Goal: Task Accomplishment & Management: Use online tool/utility

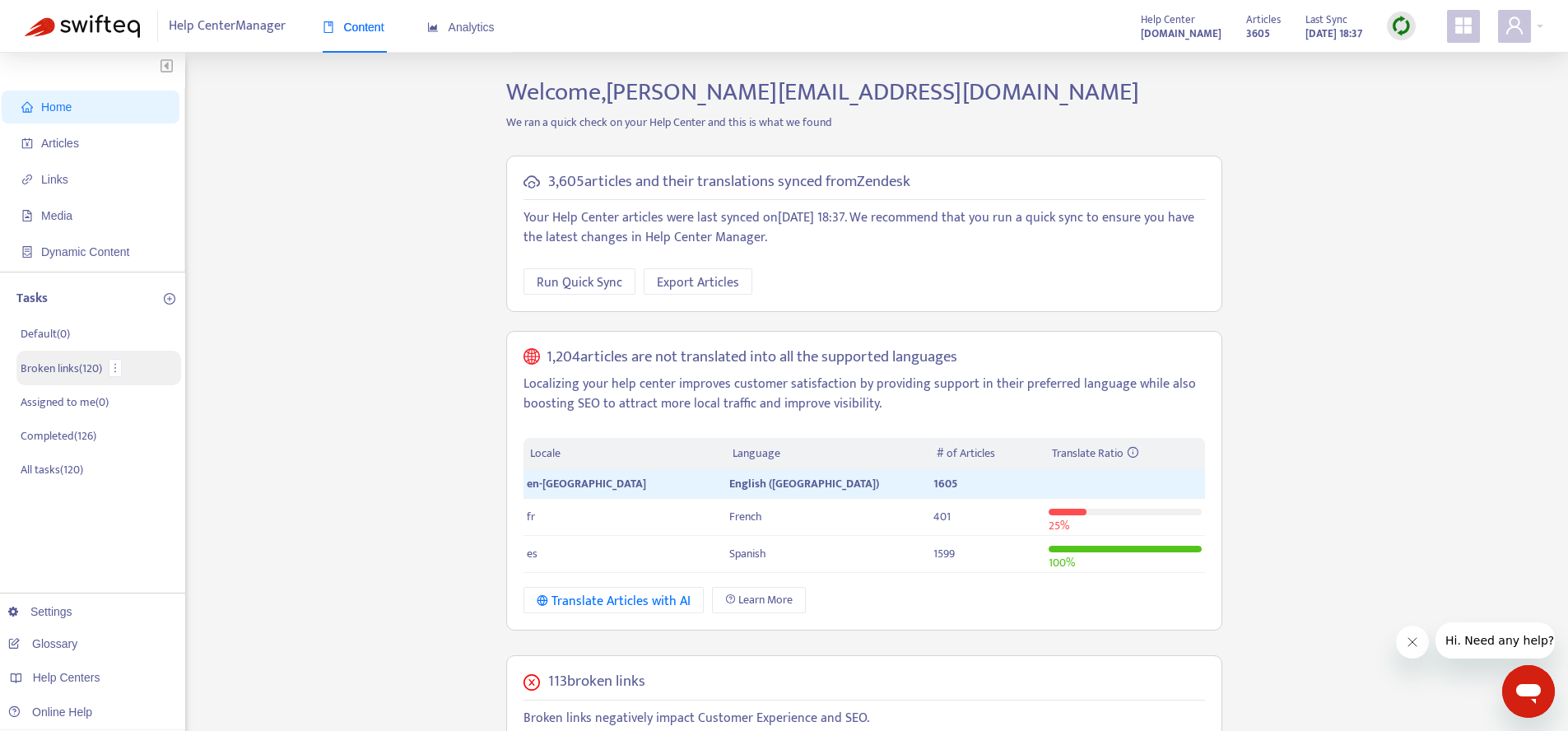
click at [102, 362] on p "Broken links ( 120 )" at bounding box center [61, 368] width 81 height 17
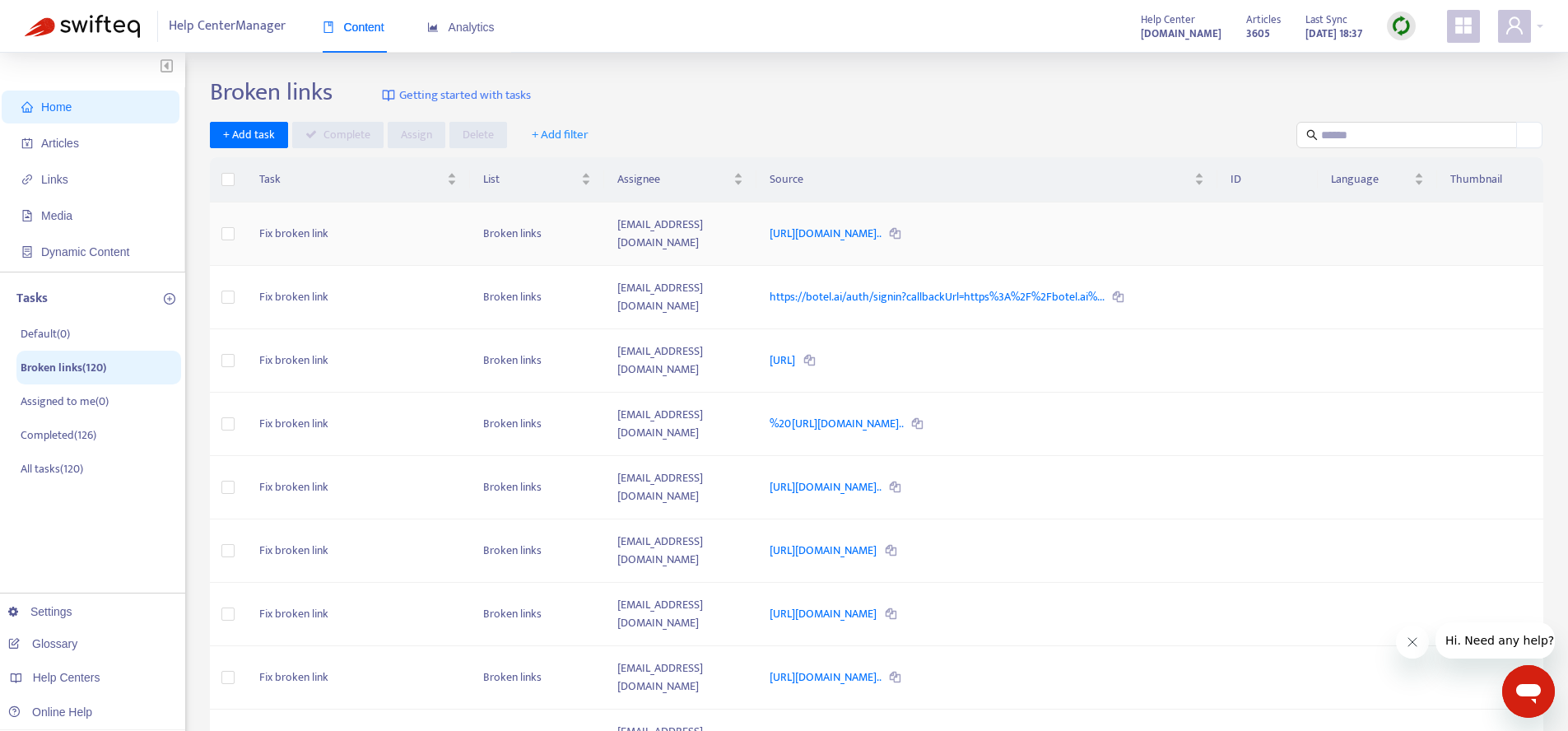
click at [706, 227] on td "[EMAIL_ADDRESS][DOMAIN_NAME]" at bounding box center [680, 234] width 152 height 64
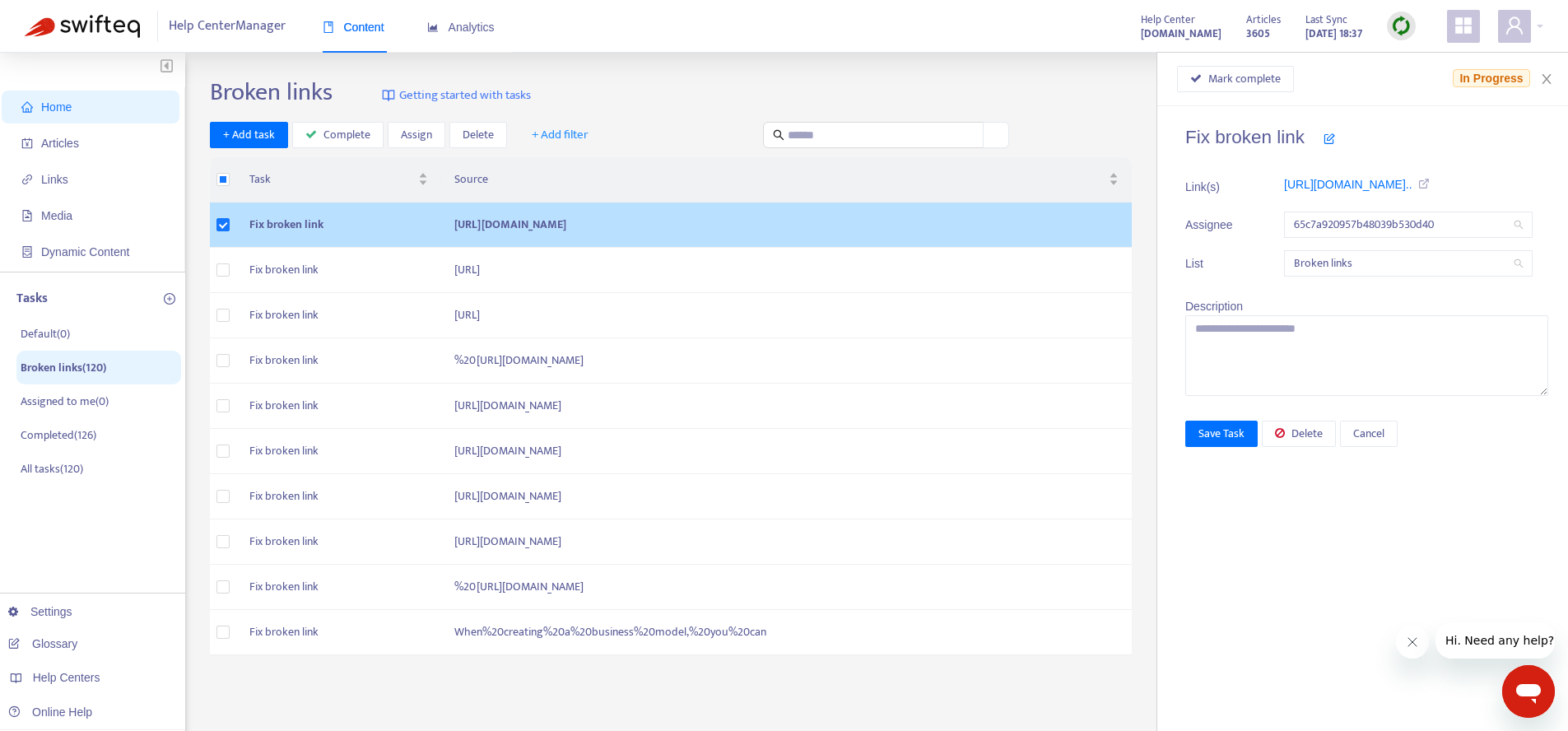
click at [845, 240] on td "[URL][DOMAIN_NAME]" at bounding box center [786, 224] width 690 height 45
click at [841, 235] on td "[URL][DOMAIN_NAME]" at bounding box center [786, 224] width 690 height 45
copy td "reservation"
click at [841, 235] on td "[URL][DOMAIN_NAME]" at bounding box center [786, 224] width 690 height 45
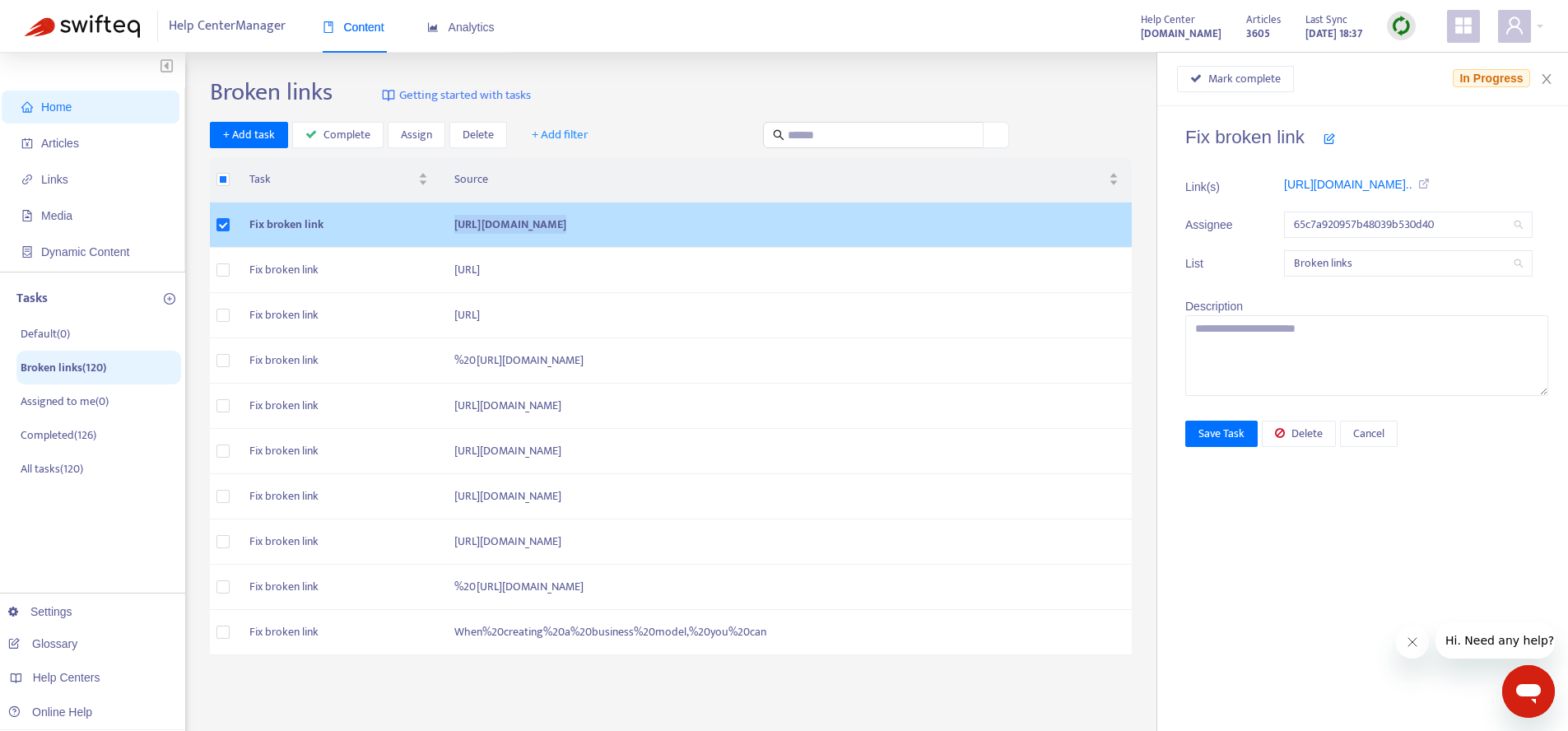
copy td "[URL][DOMAIN_NAME]"
click at [280, 248] on td "Fix broken link" at bounding box center [339, 224] width 205 height 45
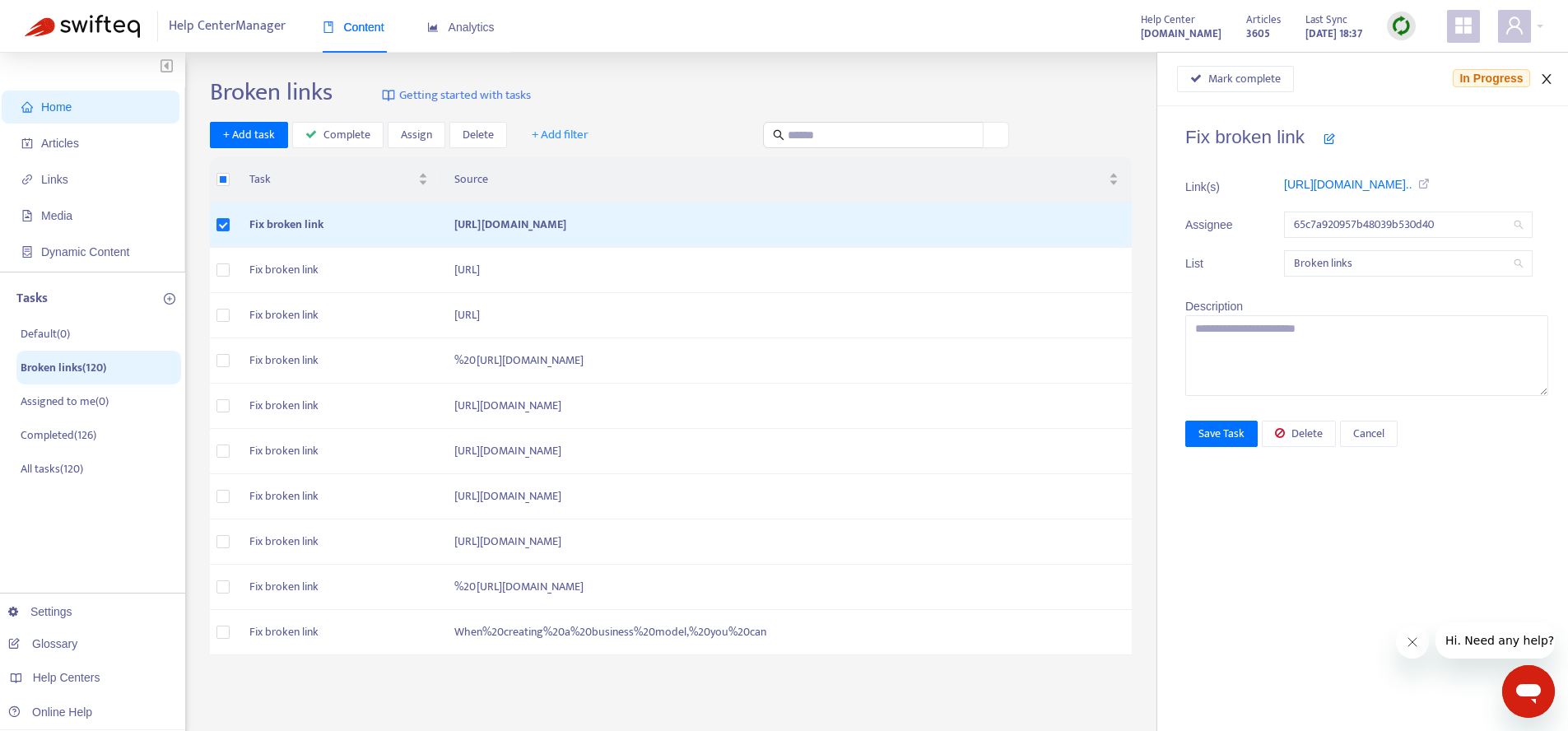
click at [1553, 83] on icon "close" at bounding box center [1547, 80] width 14 height 14
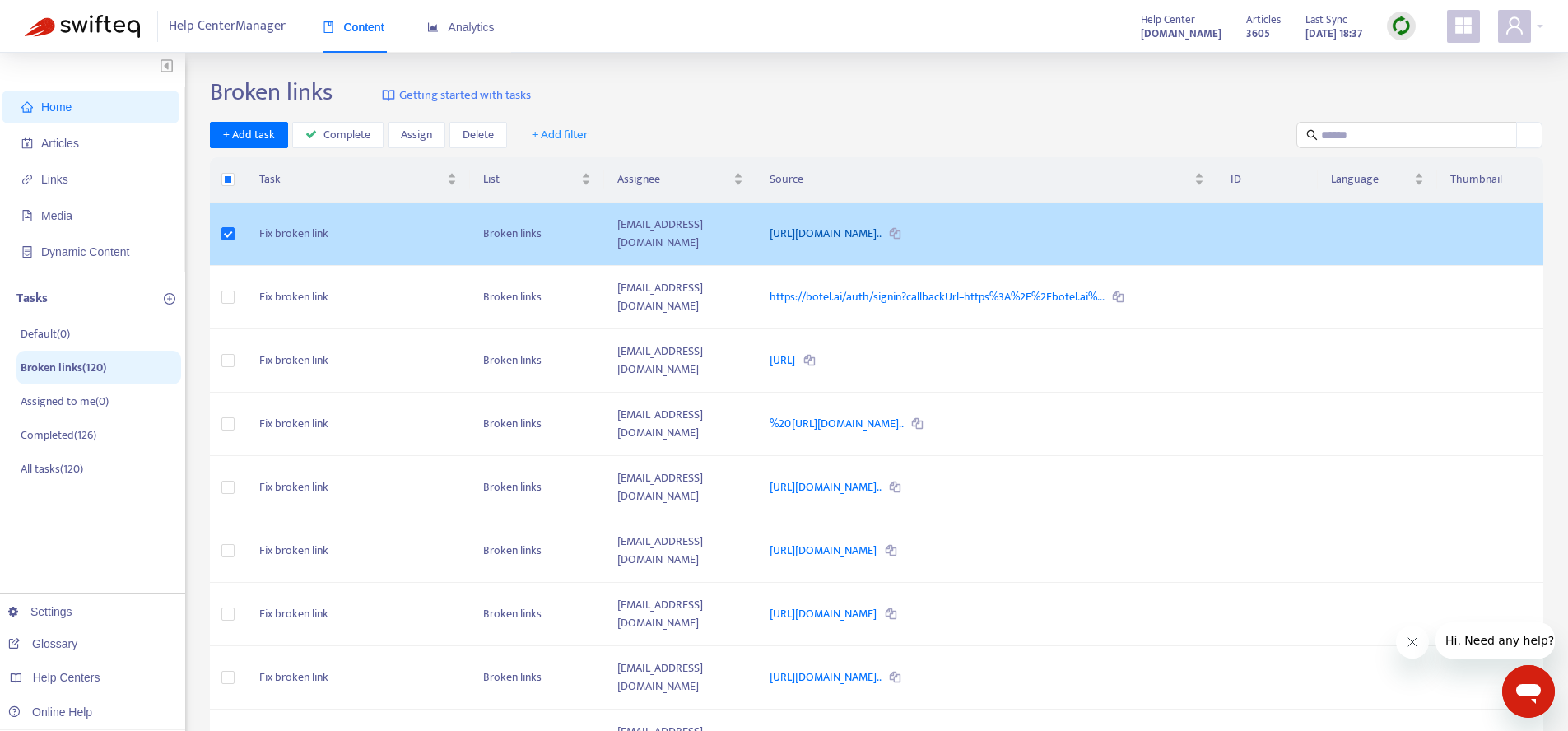
click at [838, 224] on link "[URL][DOMAIN_NAME].." at bounding box center [827, 233] width 114 height 19
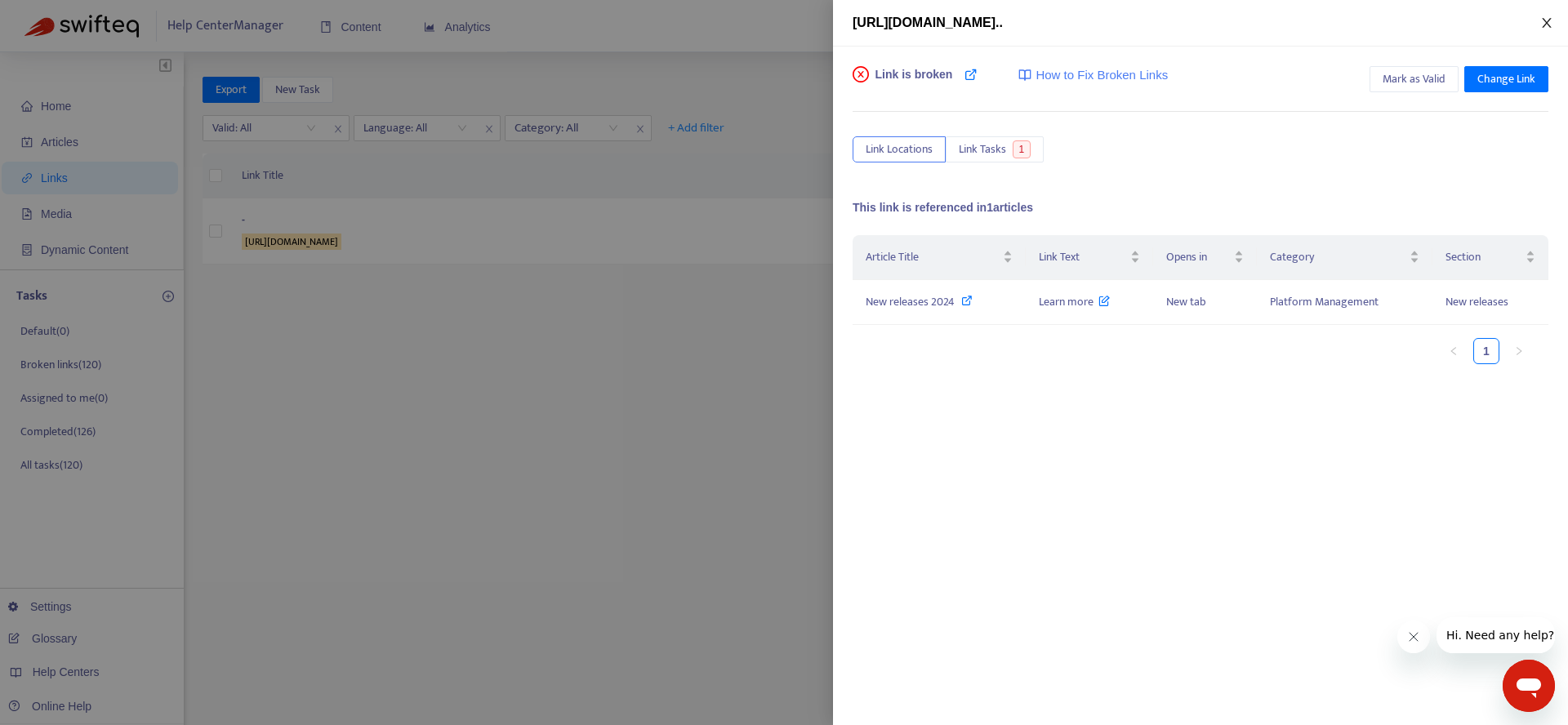
click at [1549, 24] on icon "close" at bounding box center [1546, 23] width 9 height 10
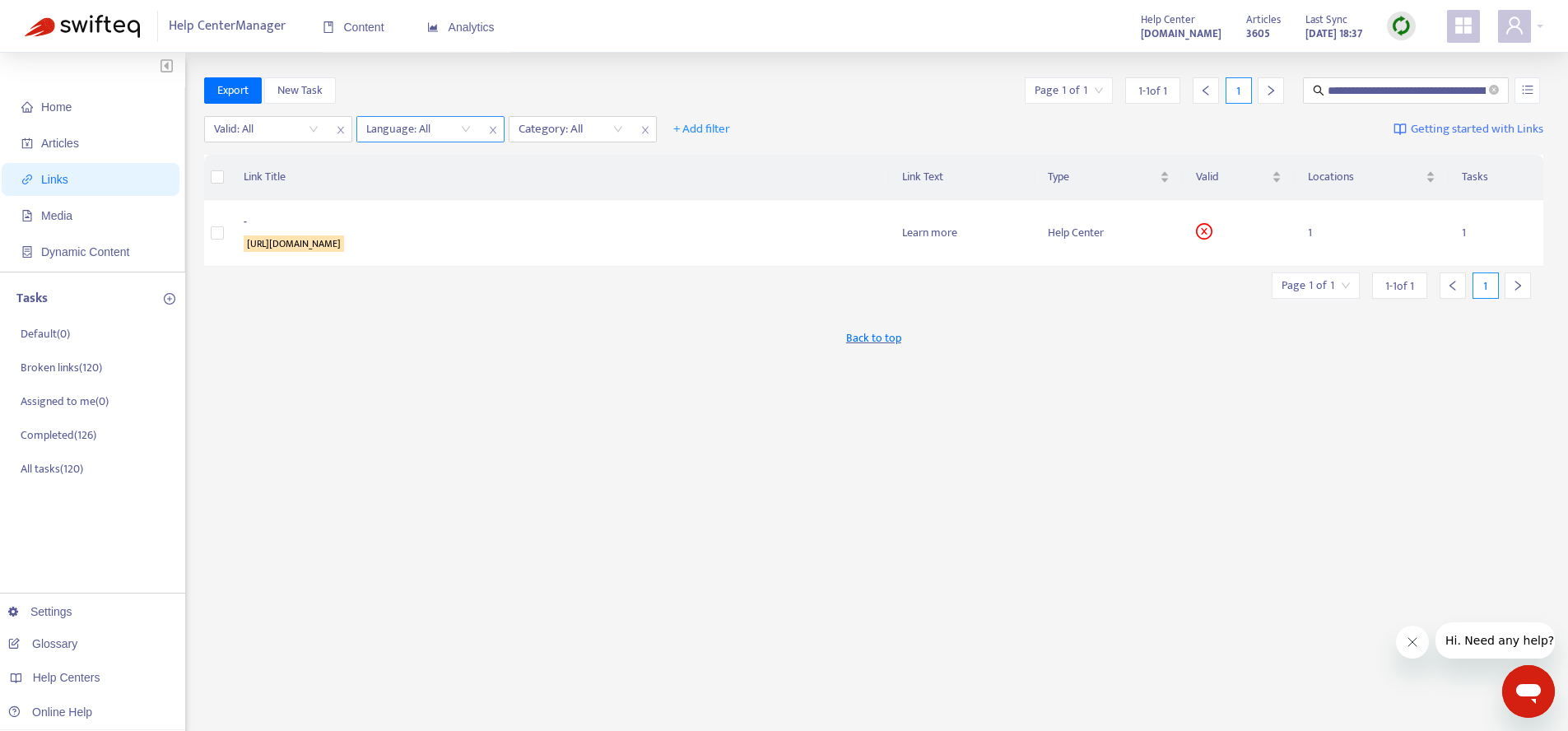
click at [429, 133] on div at bounding box center [411, 129] width 100 height 19
click at [412, 168] on div "en-[GEOGRAPHIC_DATA]" at bounding box center [513, 161] width 286 height 18
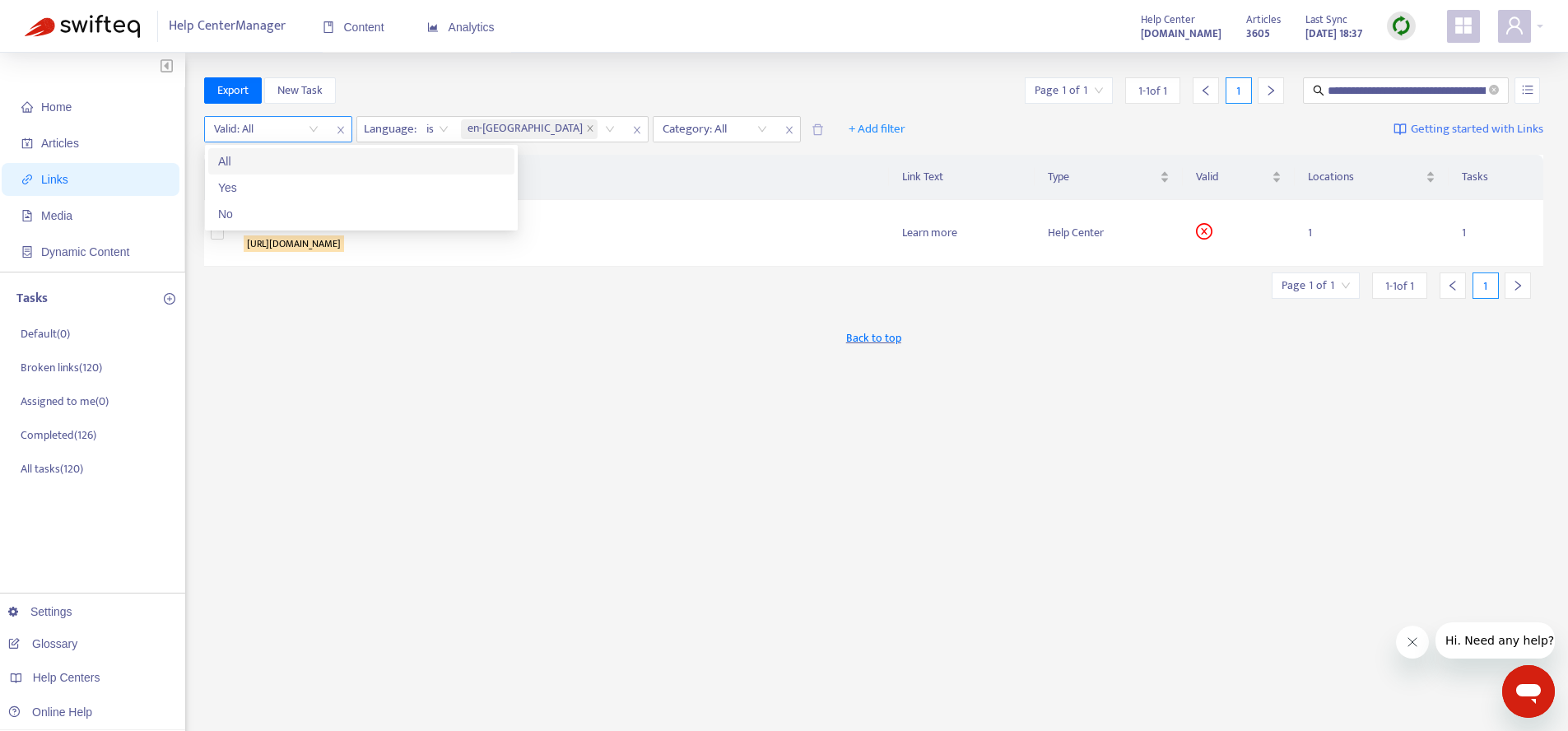
click at [303, 131] on input "search" at bounding box center [266, 129] width 104 height 25
click at [288, 208] on div "No" at bounding box center [362, 213] width 286 height 18
click at [812, 130] on icon "delete" at bounding box center [817, 130] width 13 height 13
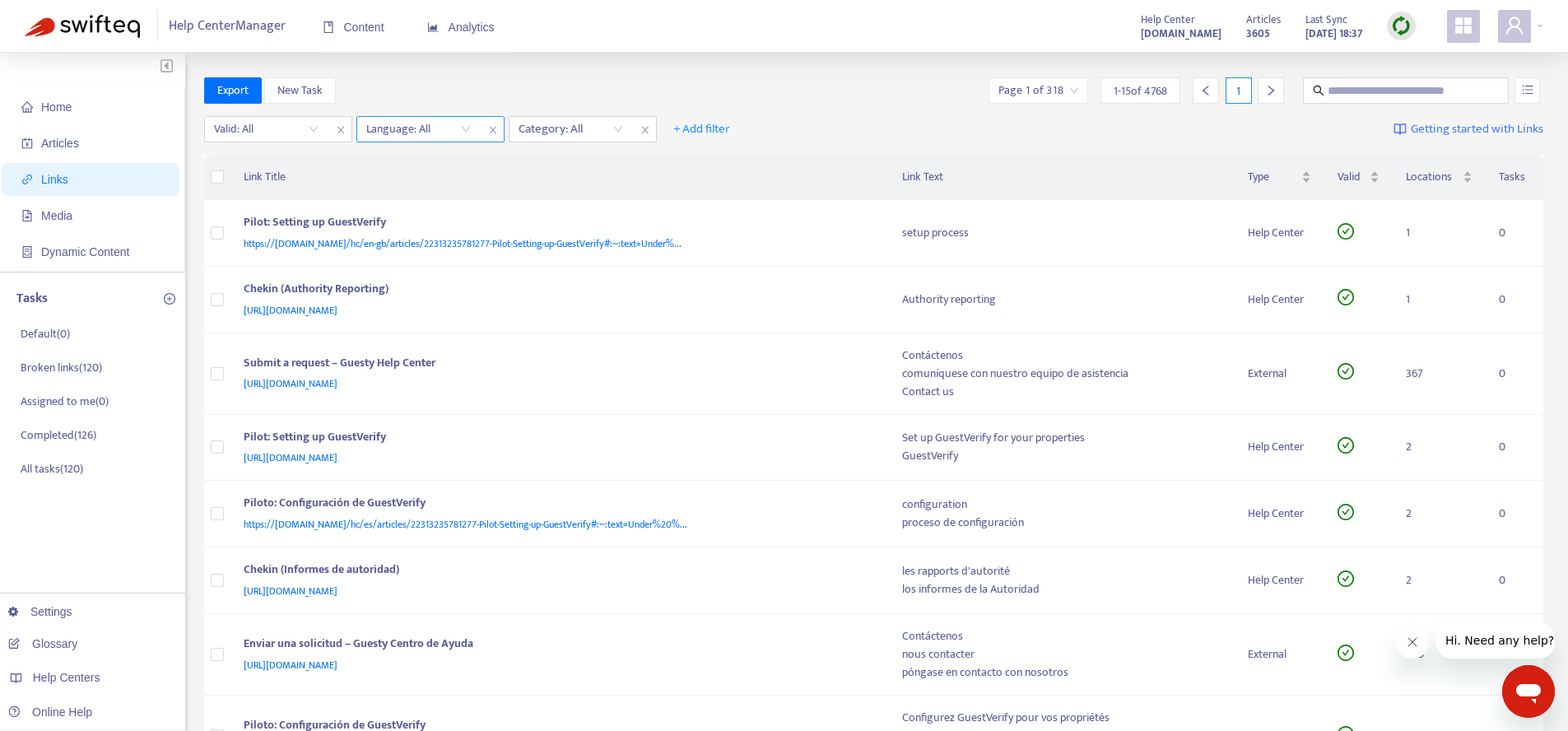
click at [446, 130] on div at bounding box center [411, 129] width 100 height 19
click at [435, 161] on div "en-[GEOGRAPHIC_DATA]" at bounding box center [513, 161] width 286 height 18
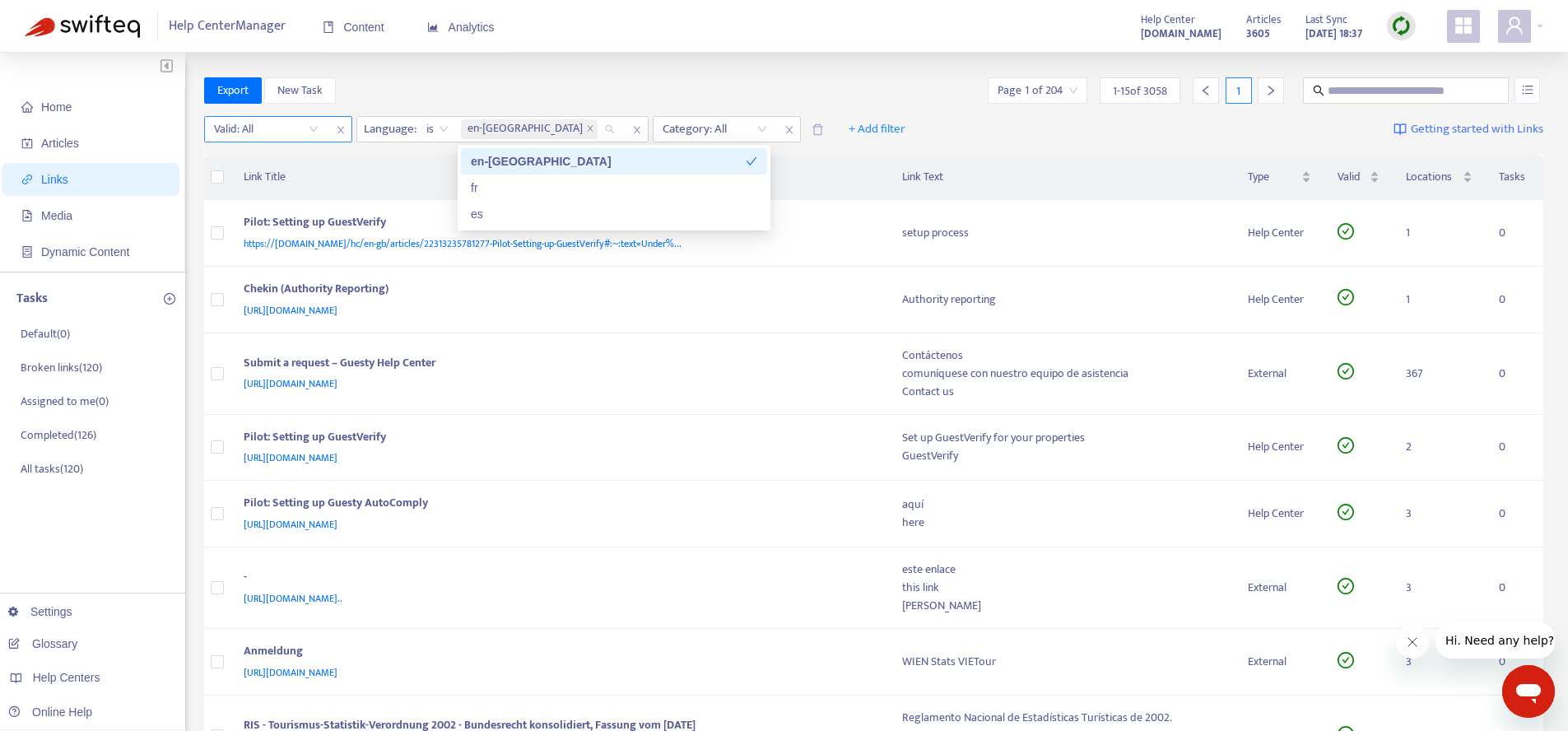
click at [308, 132] on input "search" at bounding box center [266, 129] width 104 height 25
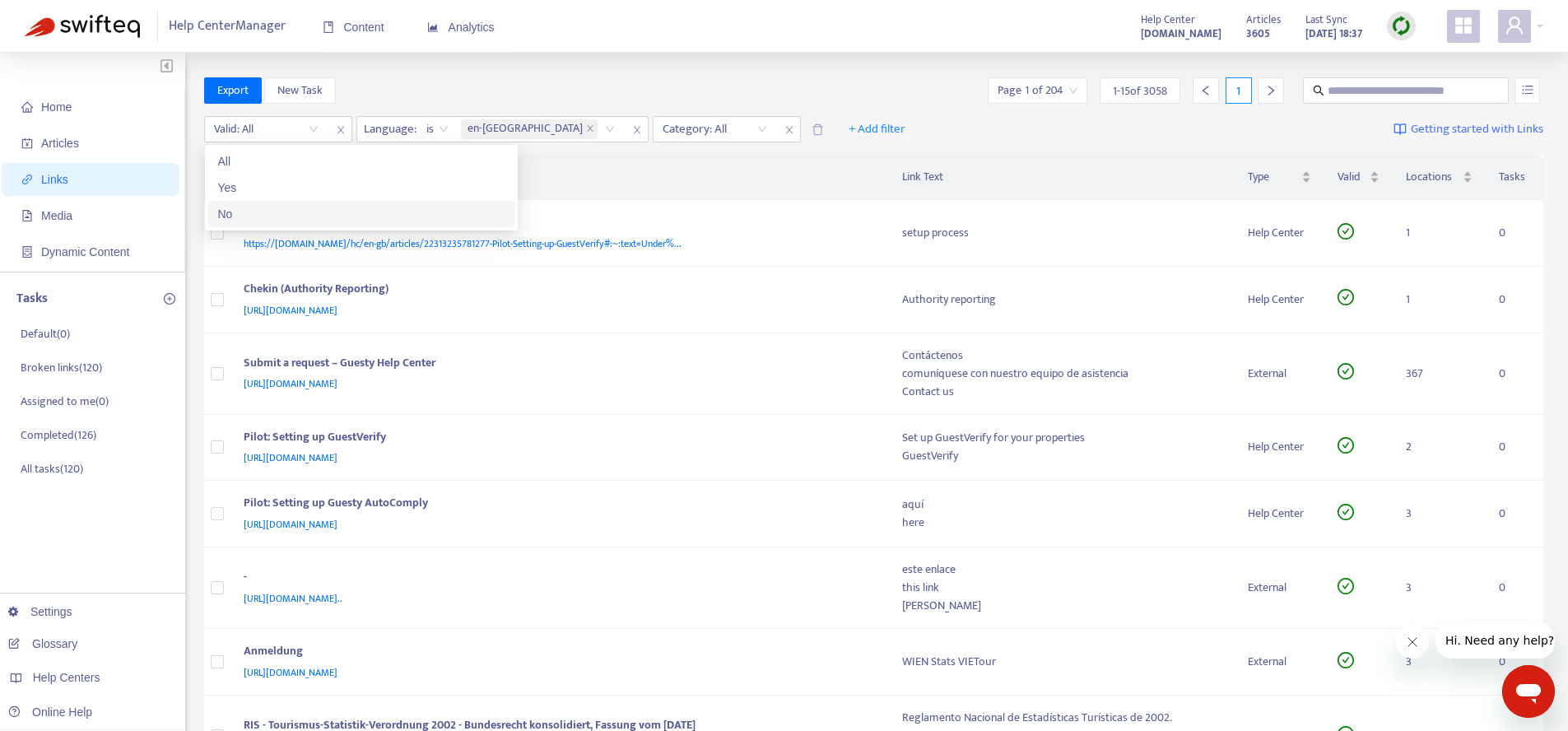
click at [276, 213] on div "No" at bounding box center [362, 213] width 286 height 18
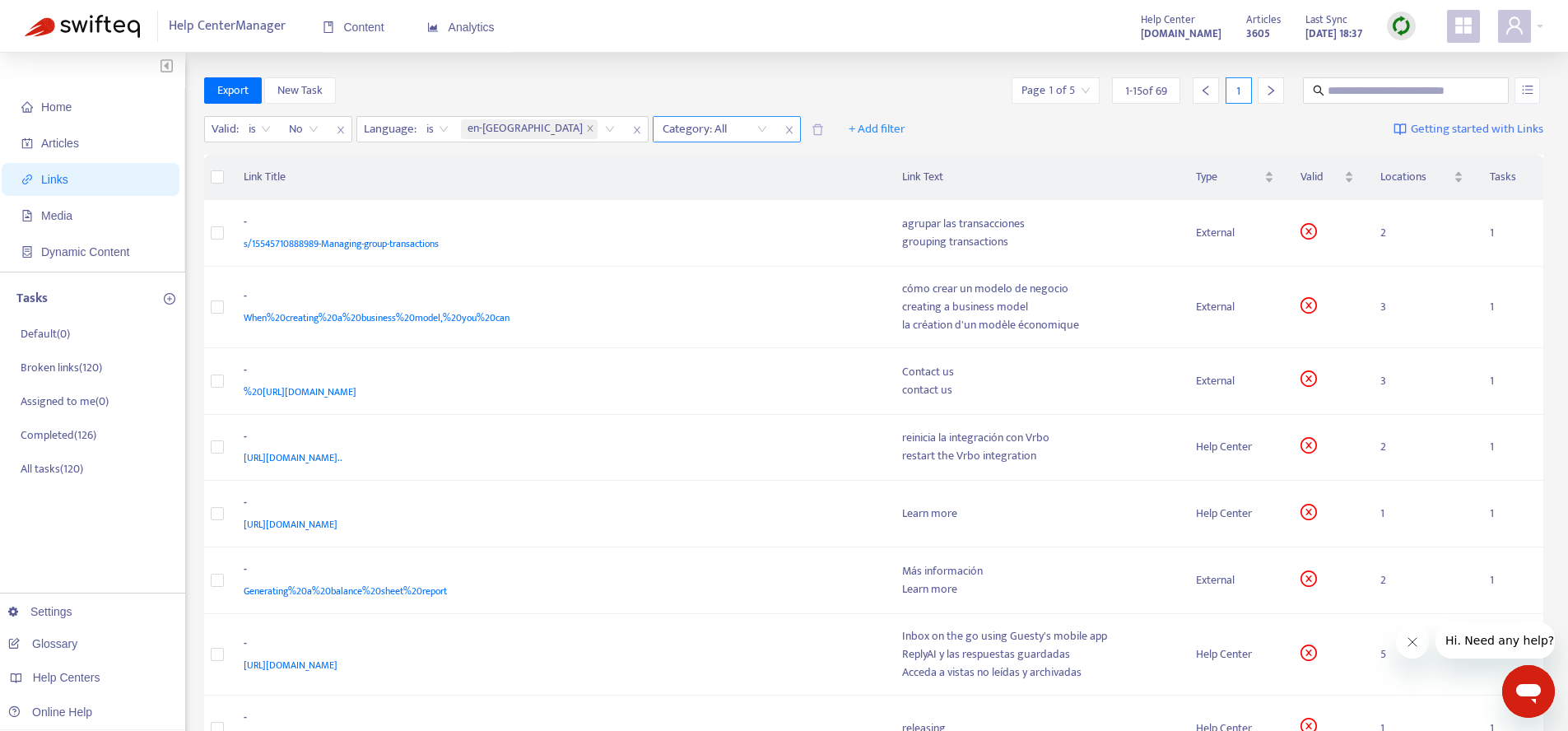
click at [678, 130] on div "Category: All" at bounding box center [715, 129] width 123 height 25
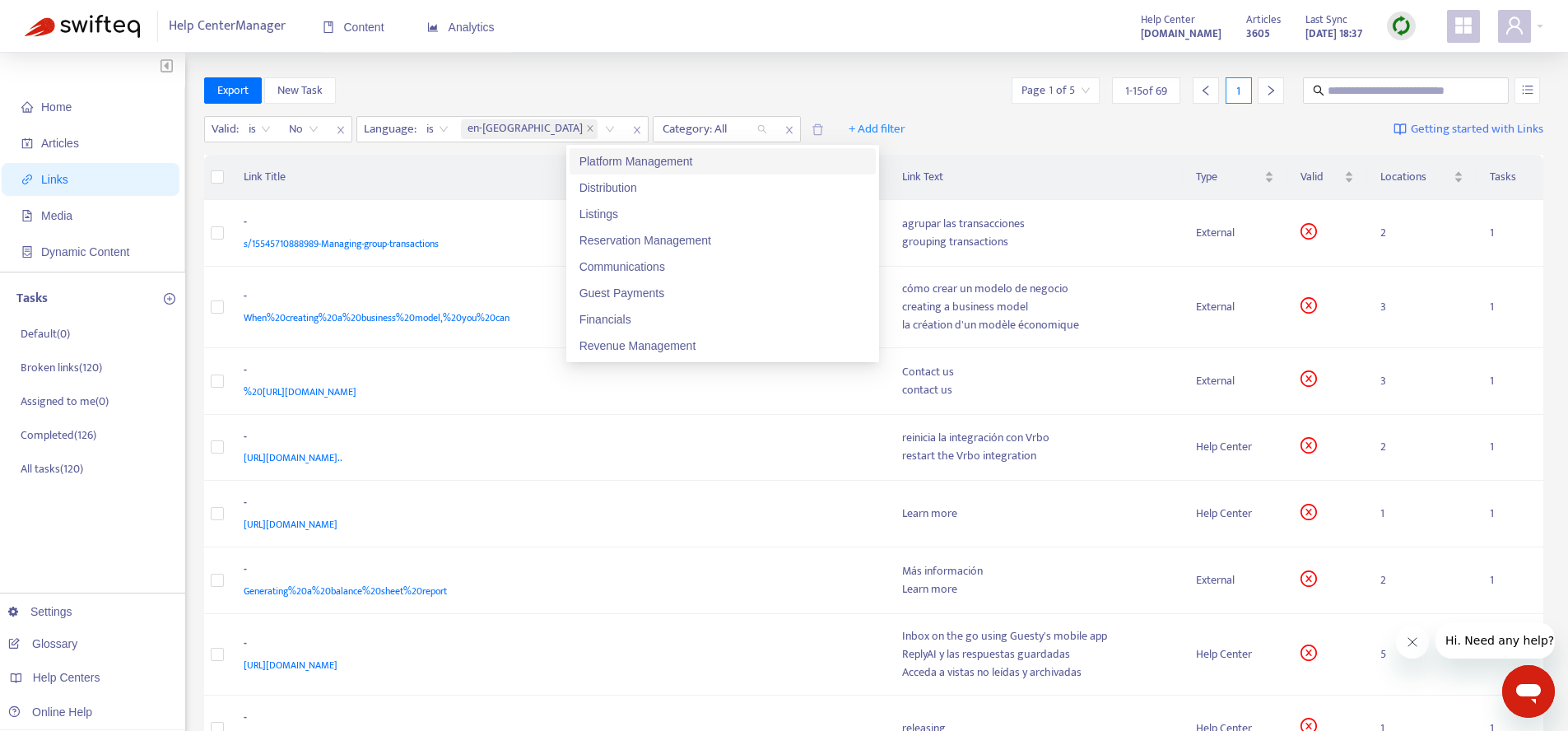
click at [867, 86] on div "Export New Task Page 1 of 5 1 - 15 of 69 1" at bounding box center [874, 90] width 1340 height 26
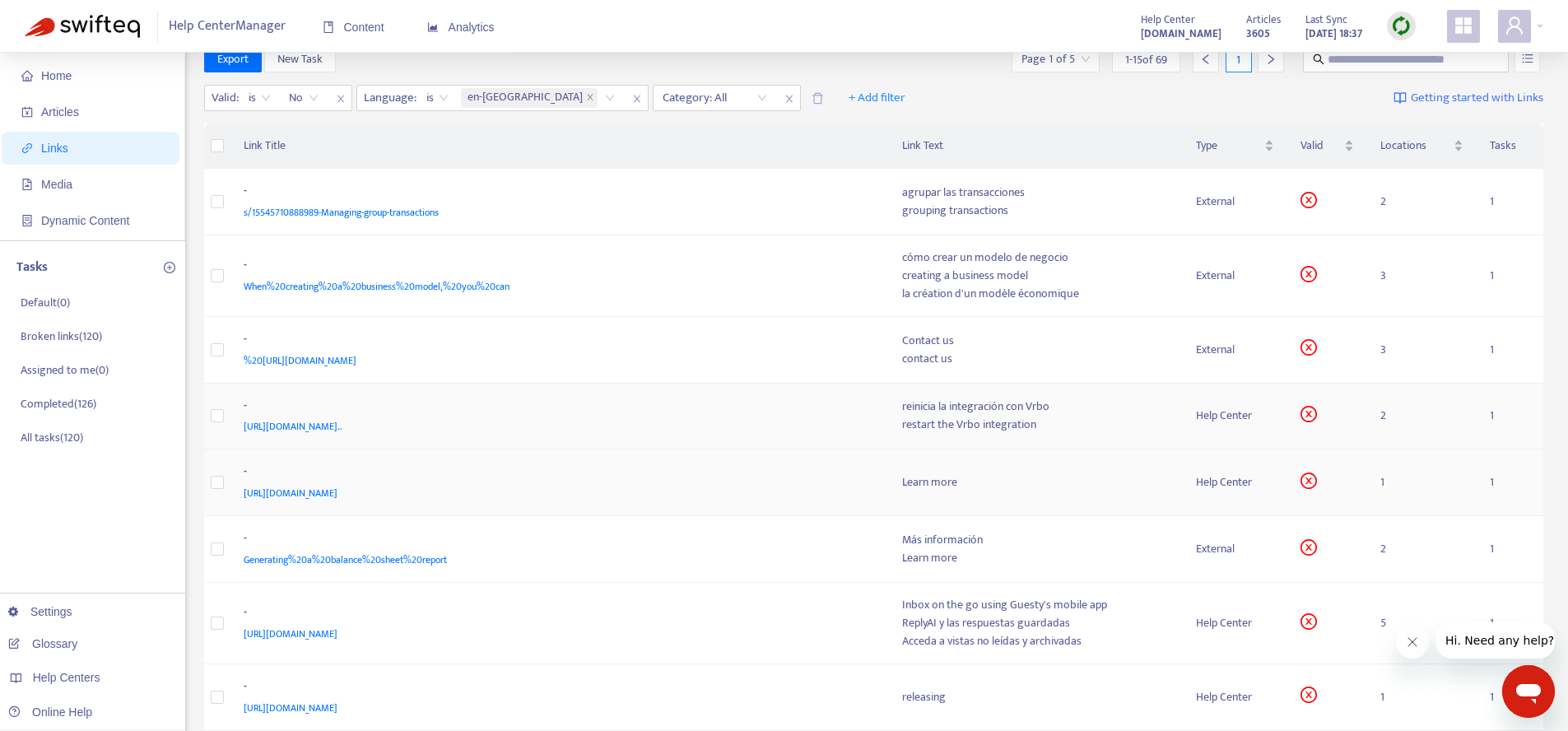
scroll to position [42, 0]
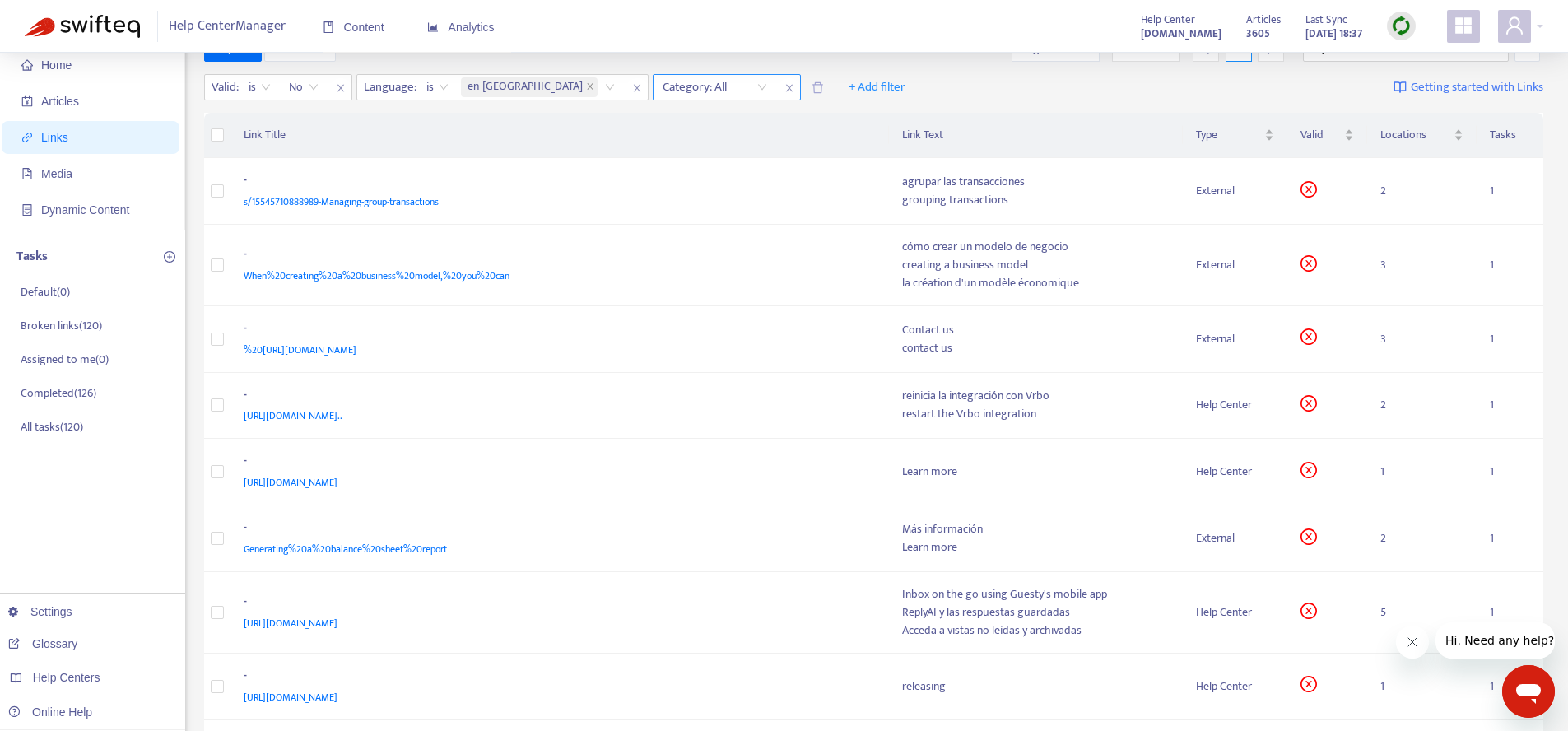
click at [676, 87] on div "Category: All" at bounding box center [715, 86] width 123 height 25
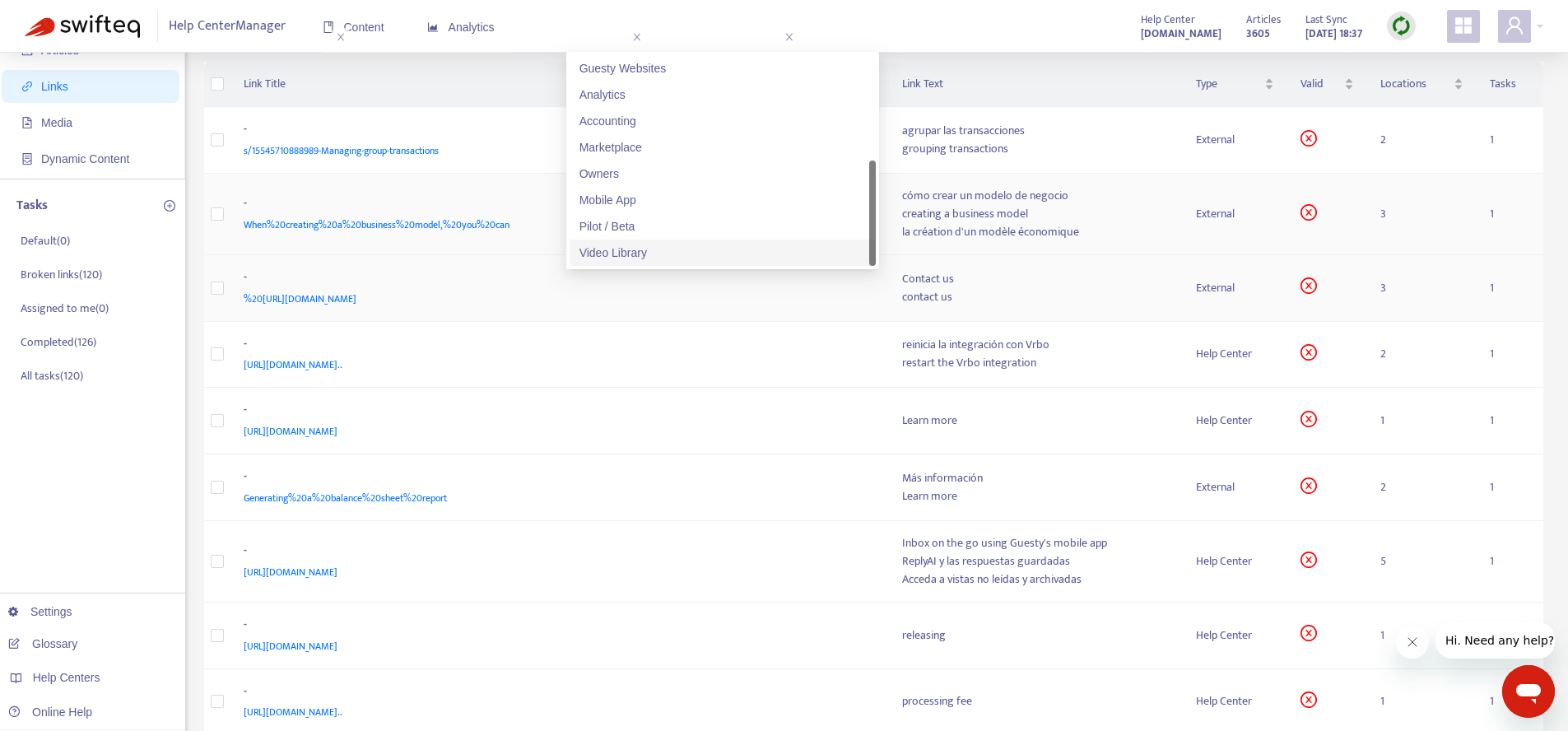
scroll to position [0, 0]
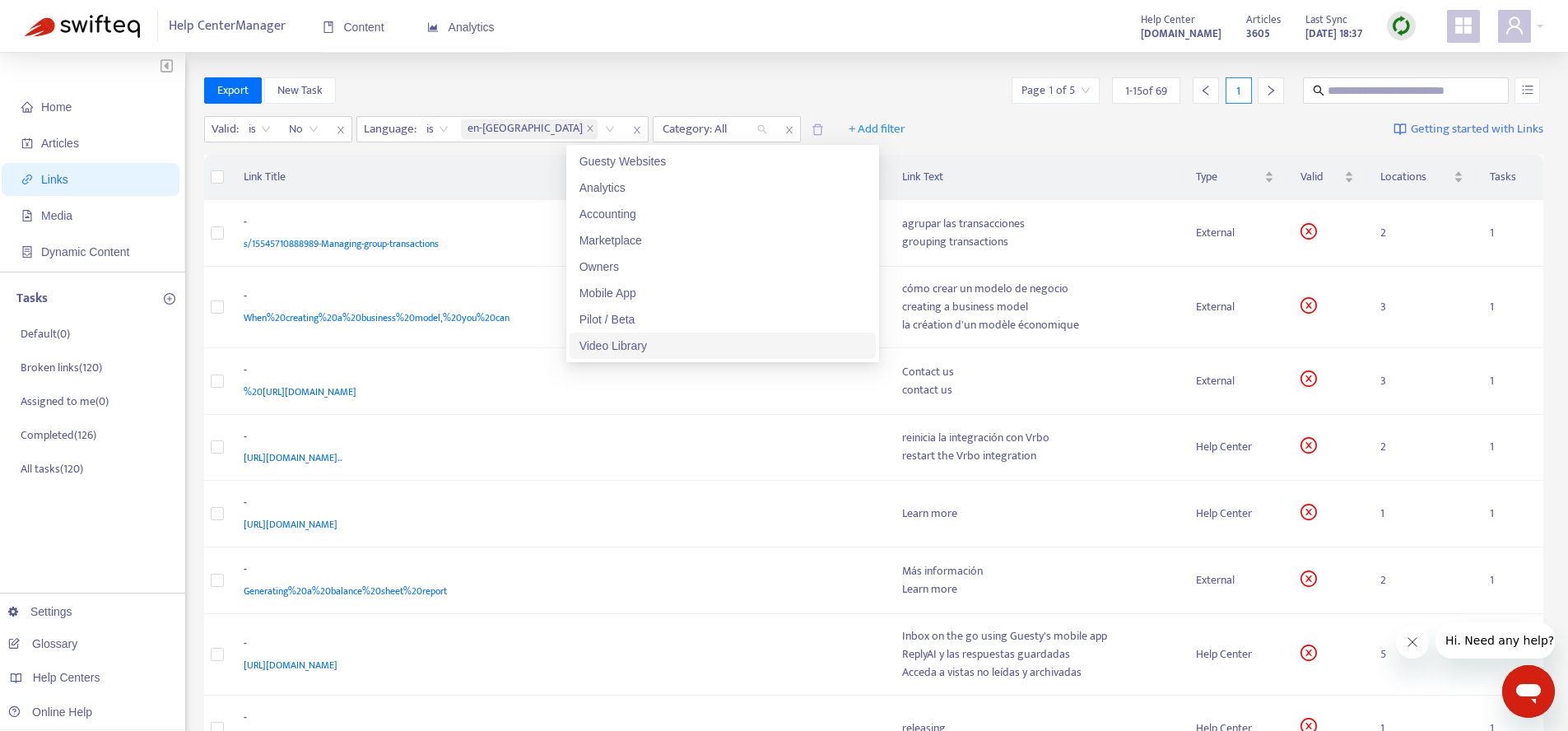
click at [924, 118] on div "Valid : is No Language : is en-gb Category: All + Add filter Getting started wi…" at bounding box center [874, 132] width 1340 height 45
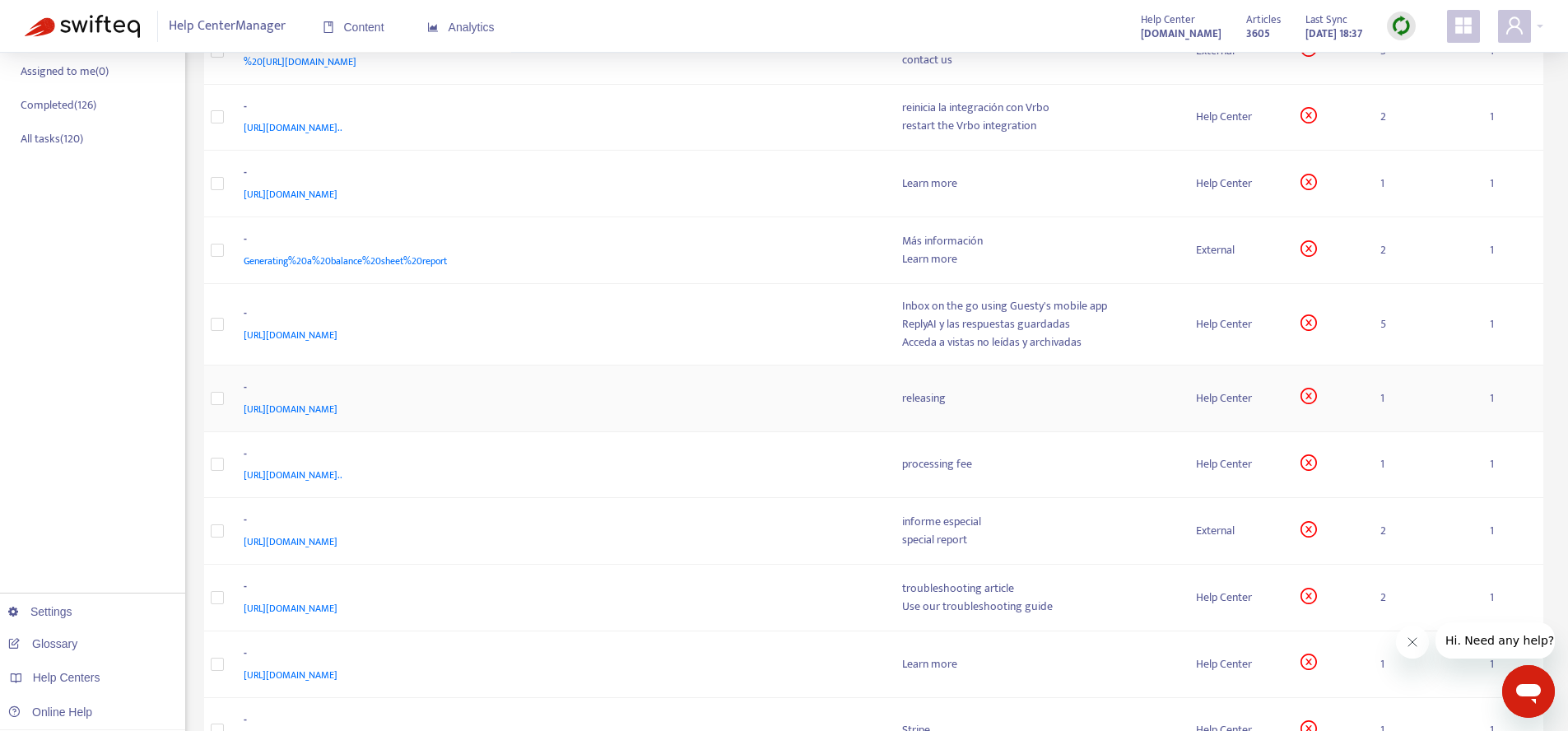
scroll to position [546, 0]
